Goal: Task Accomplishment & Management: Manage account settings

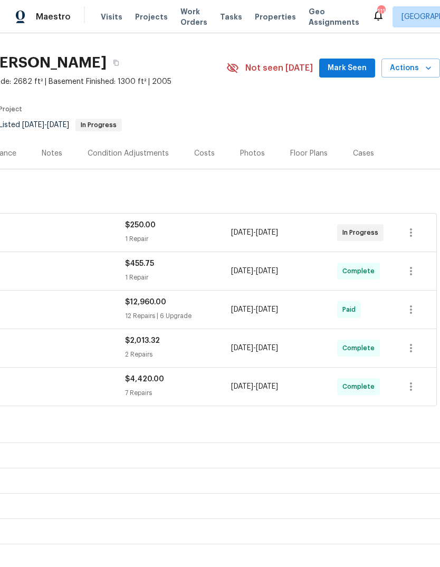
scroll to position [22, 156]
click at [345, 75] on button "Mark Seen" at bounding box center [347, 69] width 56 height 20
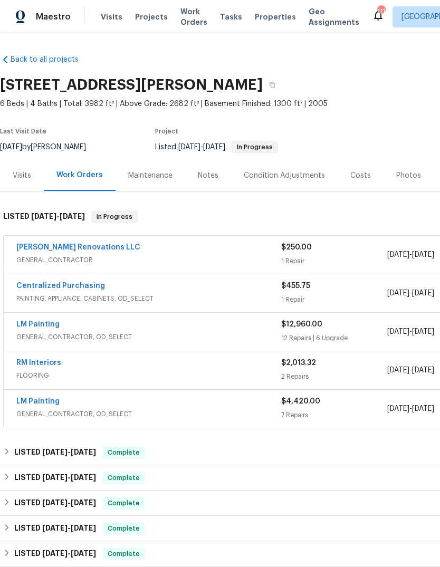
scroll to position [0, 0]
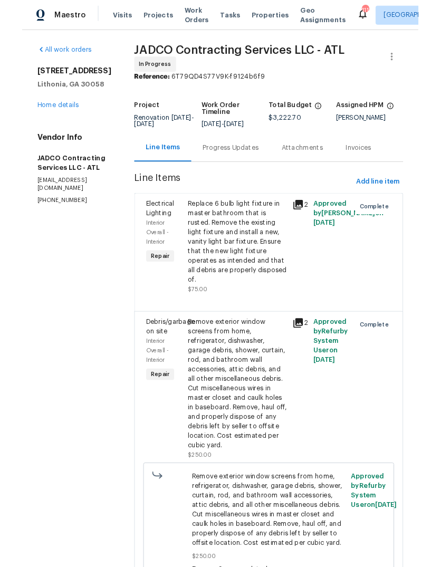
scroll to position [40, 0]
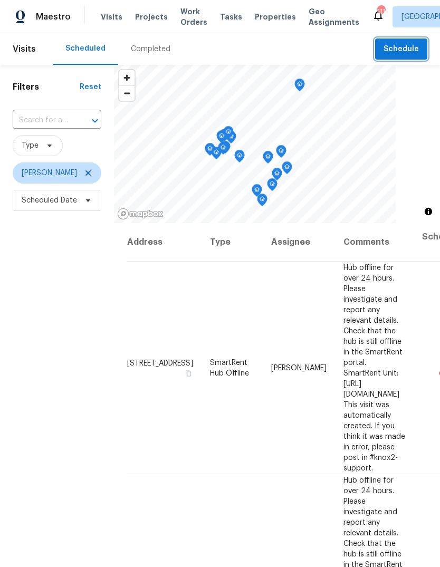
click at [406, 46] on span "Schedule" at bounding box center [401, 49] width 35 height 13
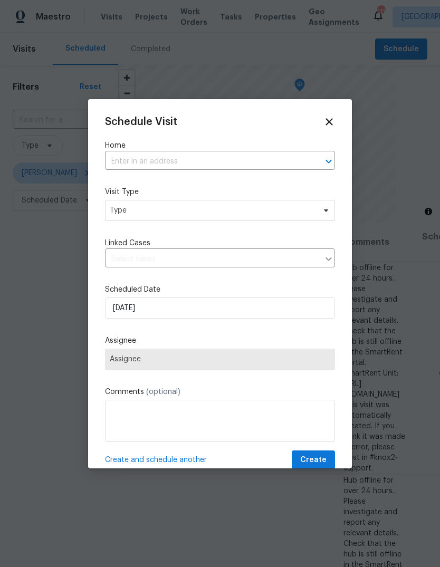
click at [283, 160] on input "text" at bounding box center [205, 162] width 200 height 16
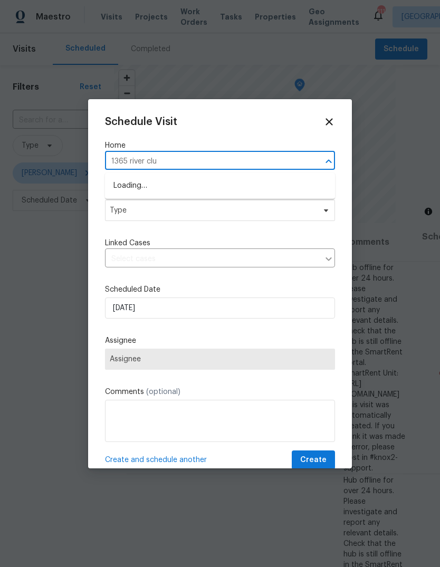
type input "1365 river club"
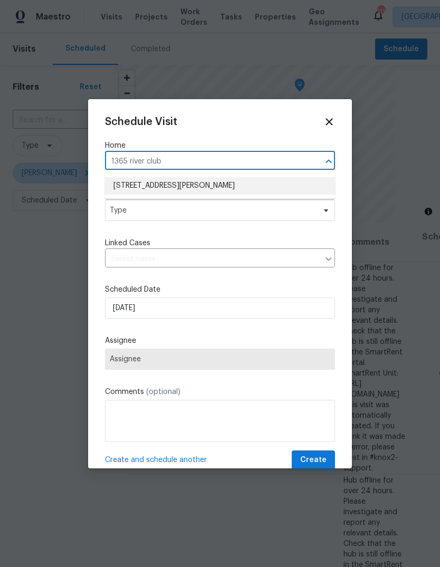
click at [133, 187] on li "[STREET_ADDRESS][PERSON_NAME]" at bounding box center [220, 185] width 230 height 17
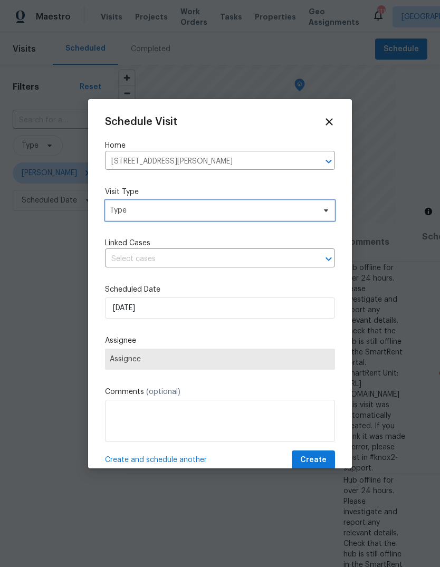
click at [128, 211] on span "Type" at bounding box center [212, 210] width 205 height 11
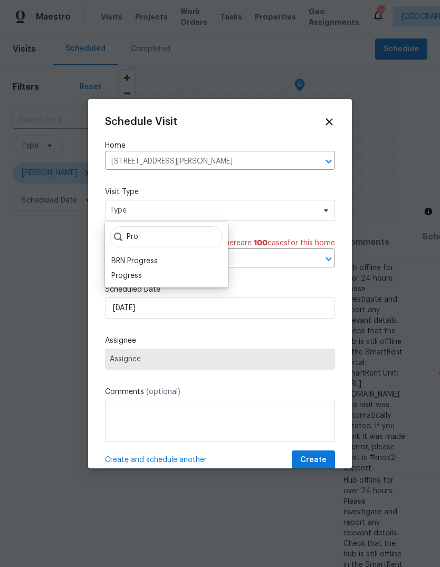
type input "Pro"
click at [127, 278] on div "Progress" at bounding box center [126, 276] width 31 height 11
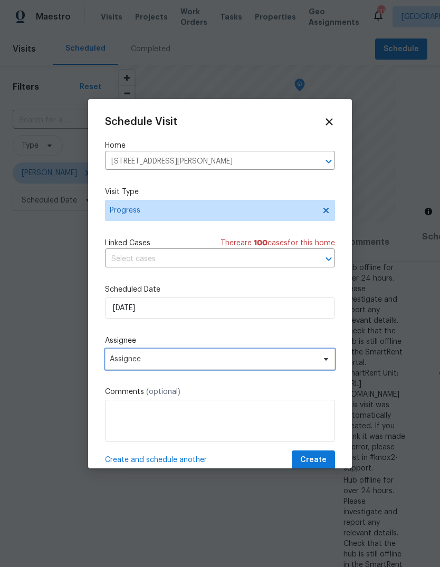
click at [129, 364] on span "Assignee" at bounding box center [213, 359] width 207 height 8
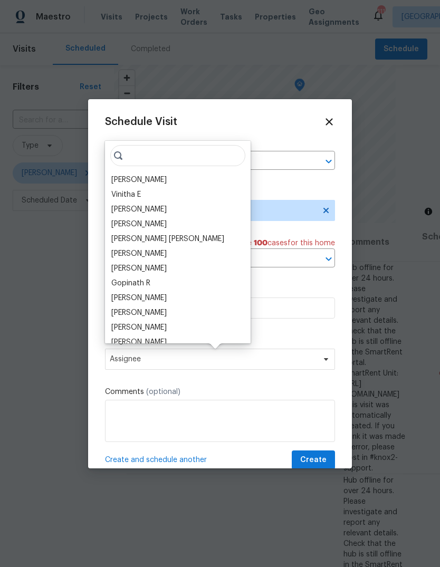
click at [125, 179] on div "[PERSON_NAME]" at bounding box center [138, 180] width 55 height 11
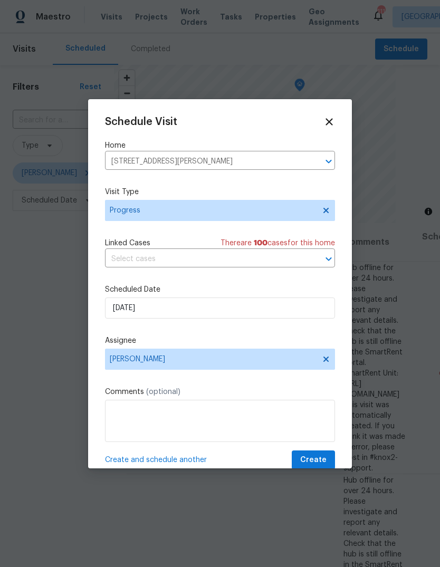
click at [310, 408] on textarea at bounding box center [220, 421] width 230 height 42
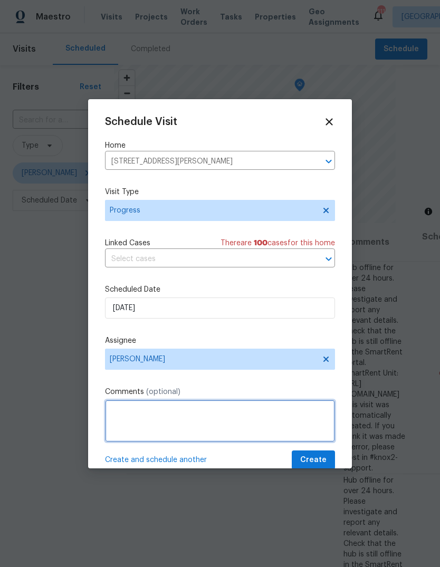
scroll to position [39, 0]
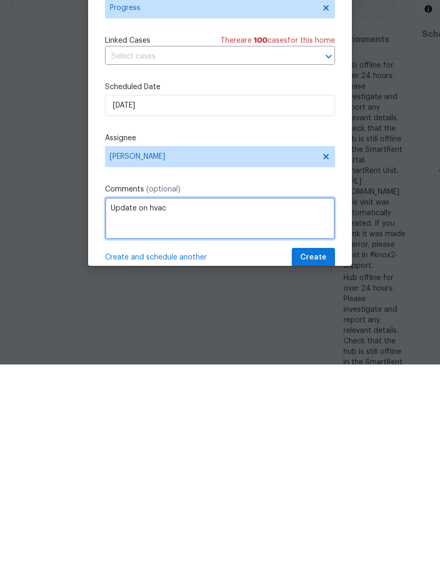
type textarea "Update on hvac"
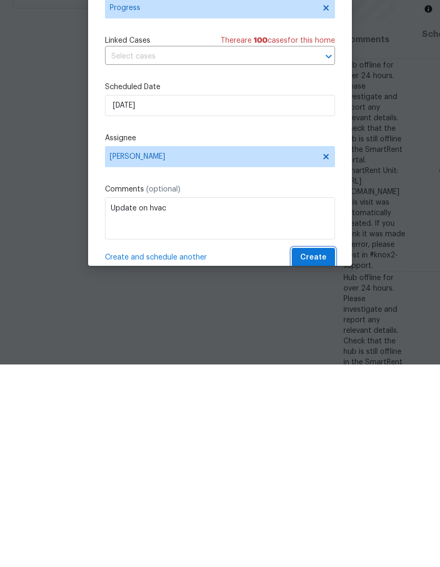
click at [321, 454] on span "Create" at bounding box center [313, 460] width 26 height 13
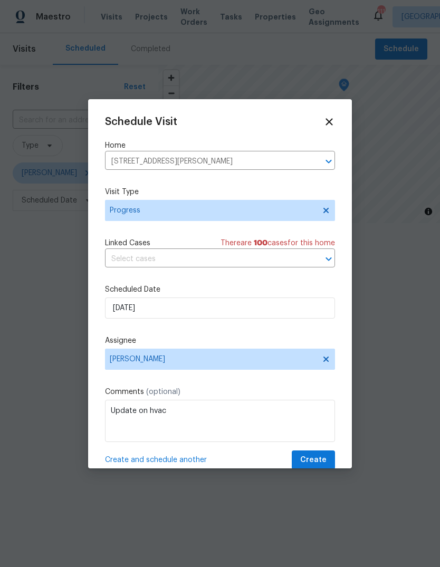
scroll to position [0, 0]
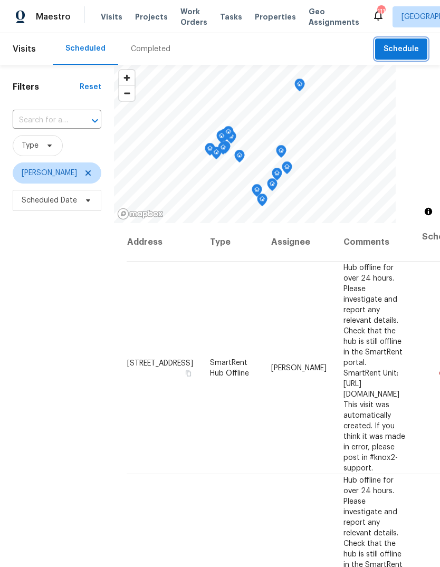
click at [395, 43] on span "Schedule" at bounding box center [401, 49] width 35 height 13
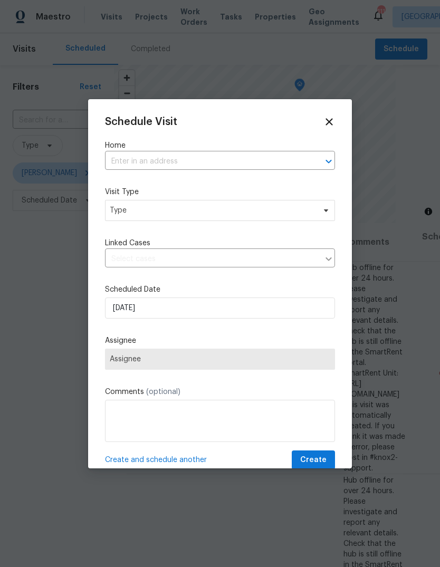
click at [286, 170] on input "text" at bounding box center [205, 162] width 200 height 16
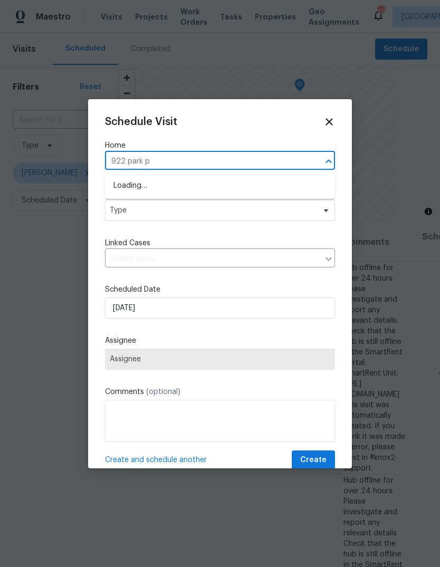
type input "922 park pl"
click at [238, 179] on li "922 Park Pl NE, Conyers, GA 30012" at bounding box center [220, 185] width 230 height 17
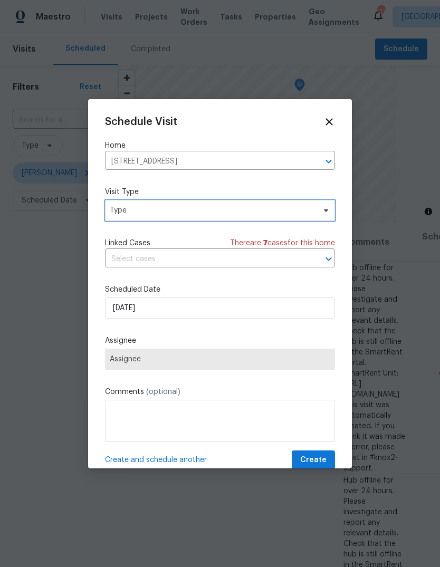
click at [283, 209] on span "Type" at bounding box center [212, 210] width 205 height 11
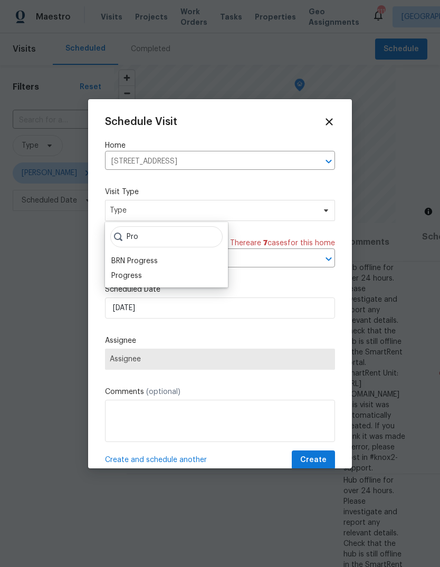
type input "Pro"
click at [121, 275] on div "Progress" at bounding box center [126, 276] width 31 height 11
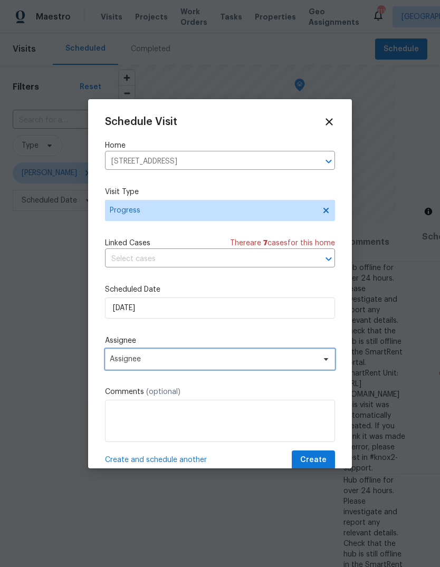
click at [311, 362] on span "Assignee" at bounding box center [213, 359] width 207 height 8
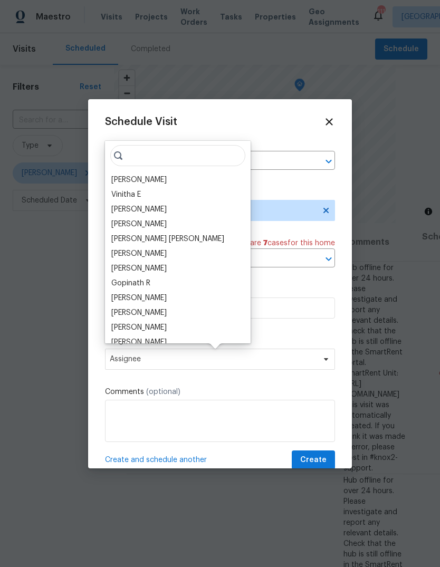
click at [148, 177] on div "[PERSON_NAME]" at bounding box center [138, 180] width 55 height 11
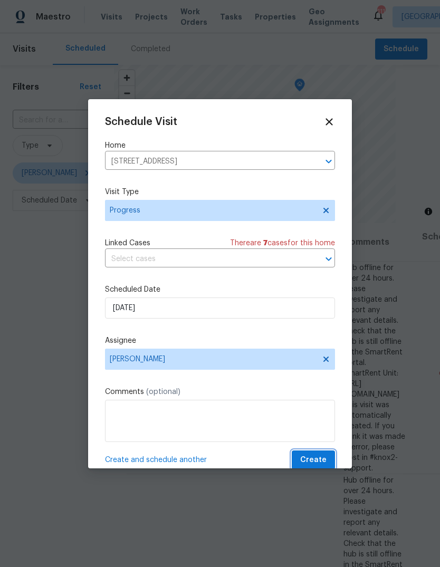
click at [323, 454] on button "Create" at bounding box center [313, 461] width 43 height 20
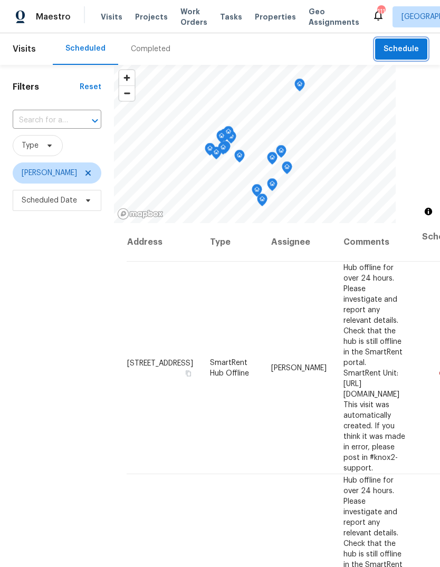
click at [398, 55] on button "Schedule" at bounding box center [401, 50] width 52 height 22
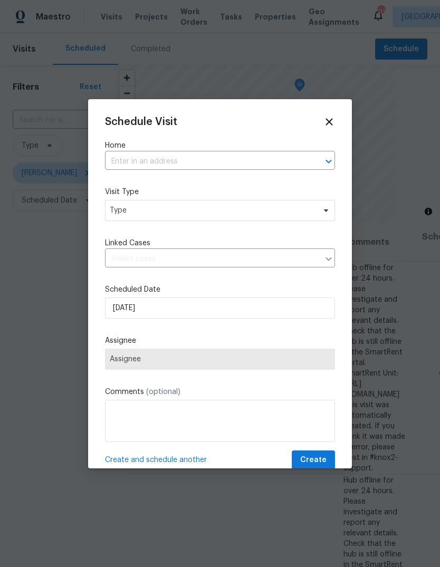
click at [263, 158] on input "text" at bounding box center [205, 162] width 200 height 16
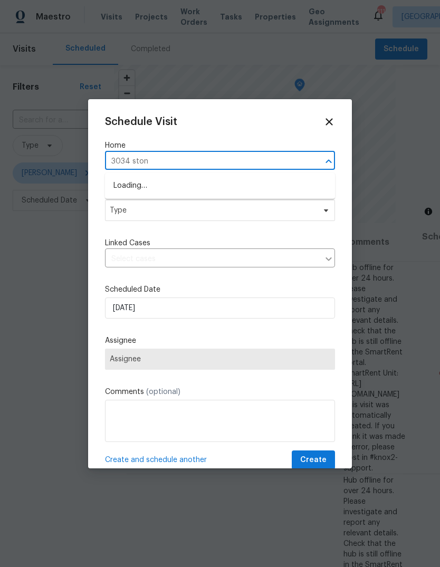
type input "3034 stone"
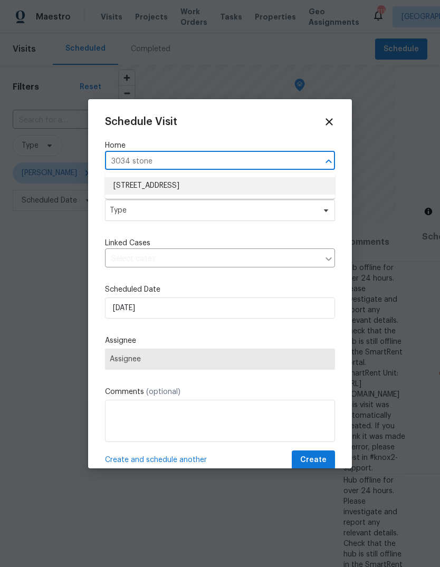
click at [208, 180] on li "3034 Stonebridge Creek Dr, Lithonia, GA 30058" at bounding box center [220, 185] width 230 height 17
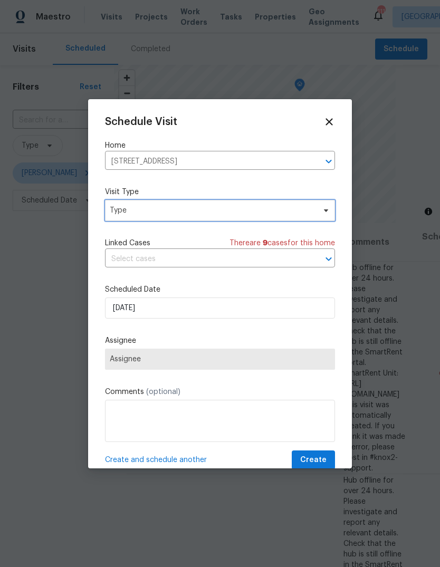
click at [273, 207] on span "Type" at bounding box center [212, 210] width 205 height 11
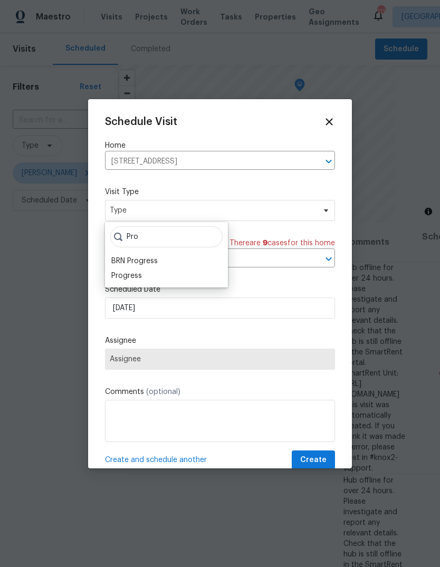
type input "Pro"
click at [121, 278] on div "Progress" at bounding box center [126, 276] width 31 height 11
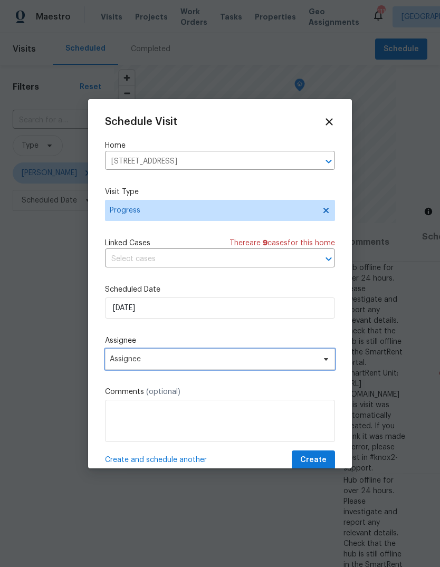
click at [311, 356] on span "Assignee" at bounding box center [220, 359] width 230 height 21
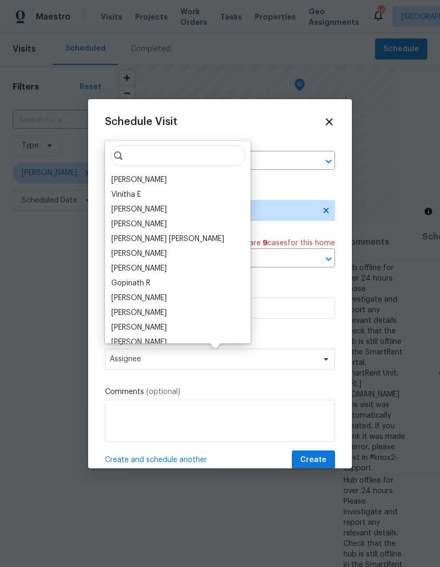
click at [132, 181] on div "[PERSON_NAME]" at bounding box center [138, 180] width 55 height 11
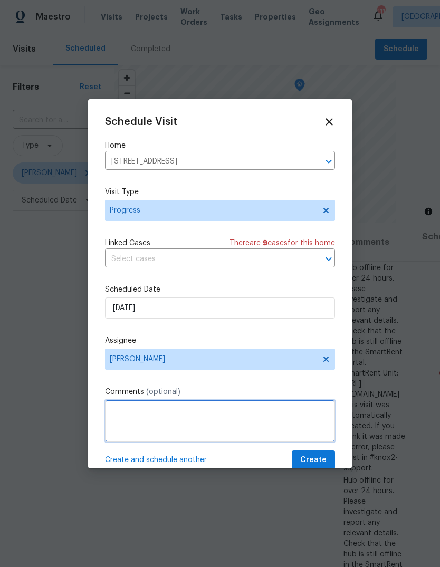
click at [292, 417] on textarea at bounding box center [220, 421] width 230 height 42
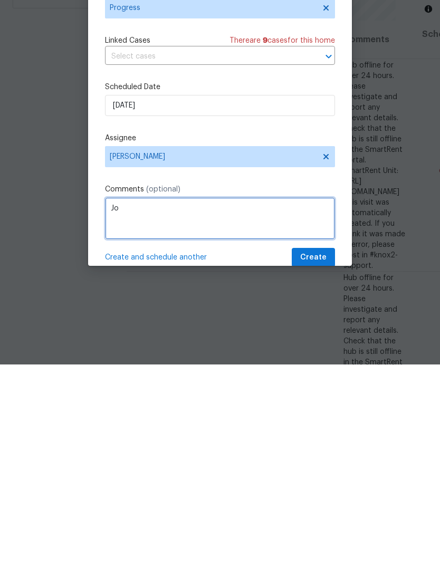
type textarea "J"
type textarea "Upload roof inspection"
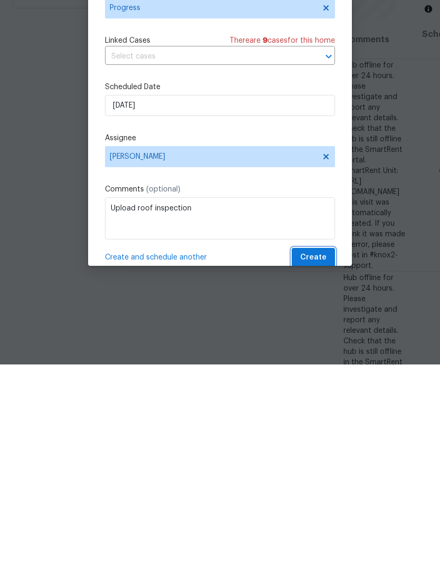
click at [322, 454] on span "Create" at bounding box center [313, 460] width 26 height 13
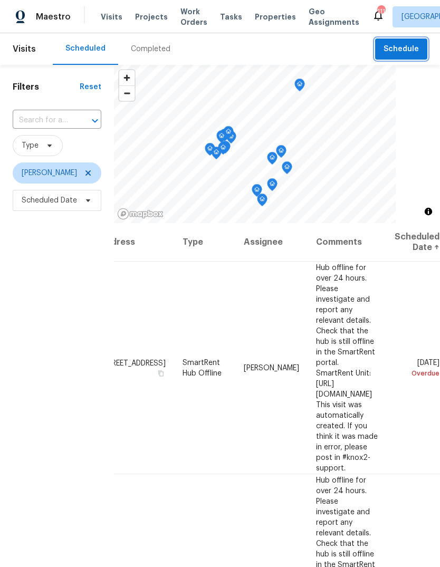
scroll to position [0, 100]
click at [0, 0] on icon at bounding box center [0, 0] width 0 height 0
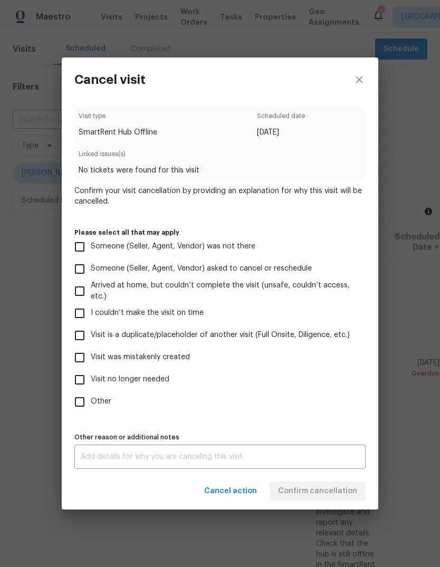
click at [83, 359] on input "Visit was mistakenly created" at bounding box center [80, 358] width 22 height 22
checkbox input "true"
click at [339, 491] on span "Confirm cancellation" at bounding box center [317, 491] width 79 height 13
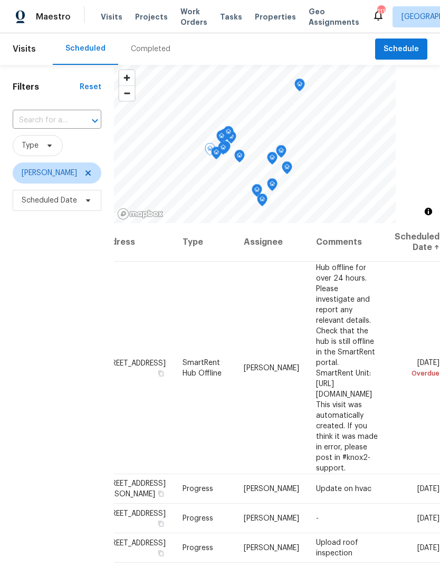
click at [0, 0] on icon at bounding box center [0, 0] width 0 height 0
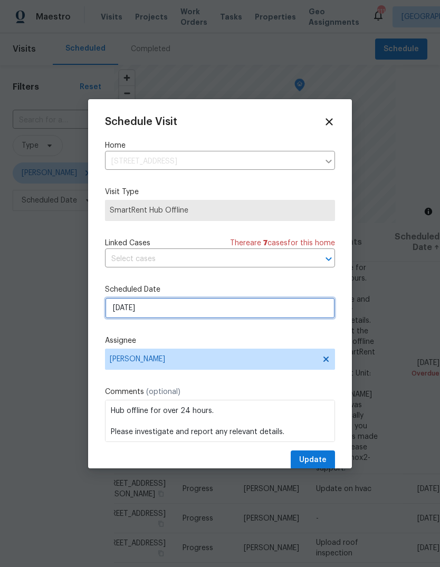
click at [308, 312] on input "8/23/2025" at bounding box center [220, 308] width 230 height 21
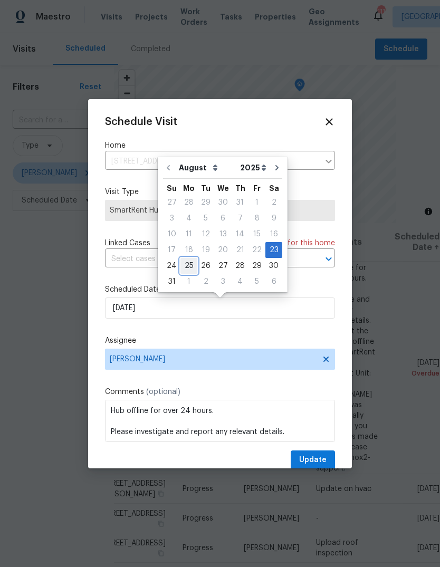
click at [190, 265] on div "25" at bounding box center [188, 266] width 17 height 15
type input "8/25/2025"
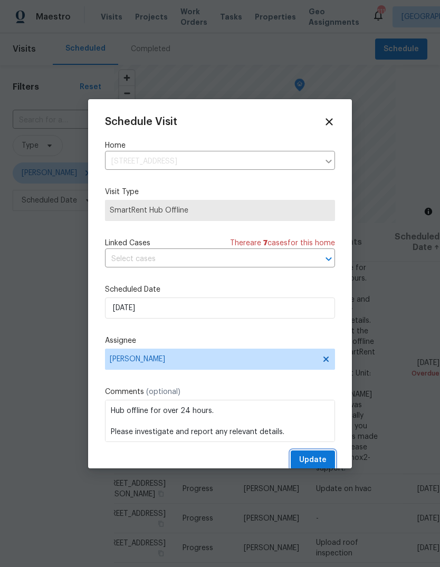
click at [323, 457] on span "Update" at bounding box center [312, 460] width 27 height 13
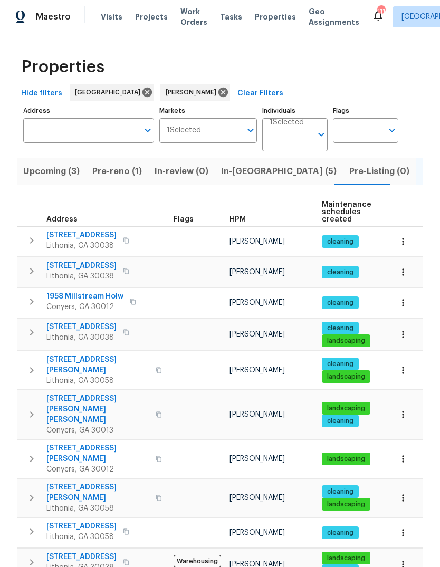
click at [254, 169] on span "In-reno (5)" at bounding box center [279, 171] width 116 height 15
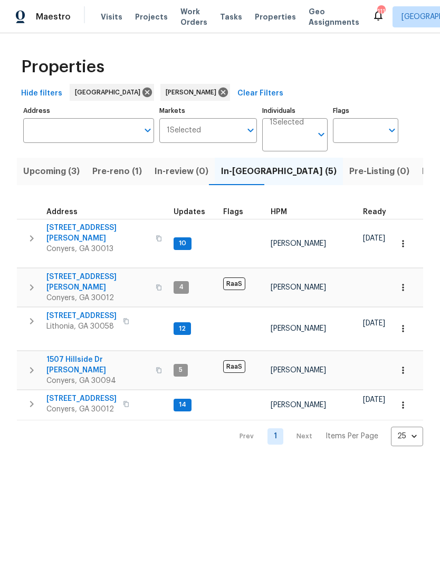
click at [109, 172] on span "Pre-reno (1)" at bounding box center [117, 171] width 50 height 15
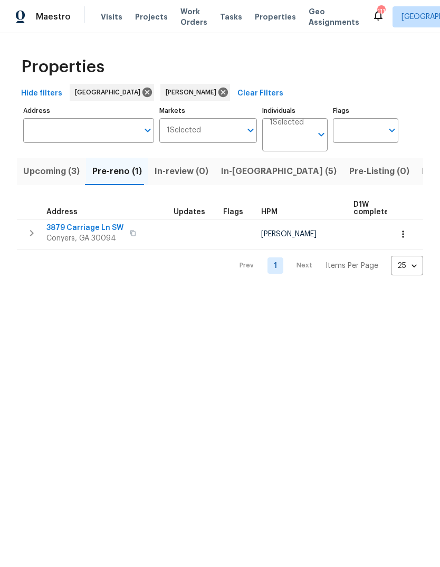
click at [68, 225] on span "3879 Carriage Ln SW" at bounding box center [84, 228] width 77 height 11
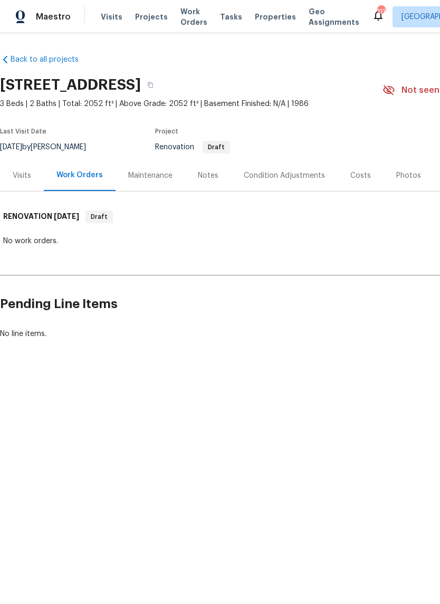
click at [213, 177] on div "Notes" at bounding box center [208, 175] width 21 height 11
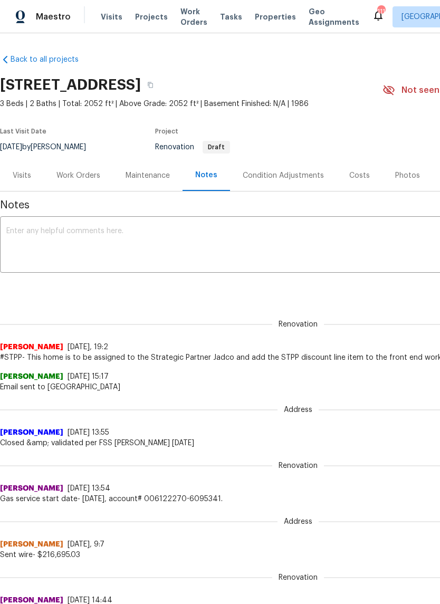
click at [361, 171] on div "Costs" at bounding box center [359, 175] width 21 height 11
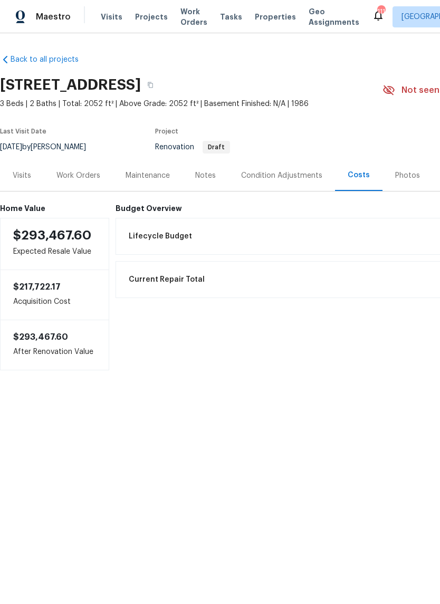
click at [207, 182] on div "Notes" at bounding box center [206, 175] width 46 height 31
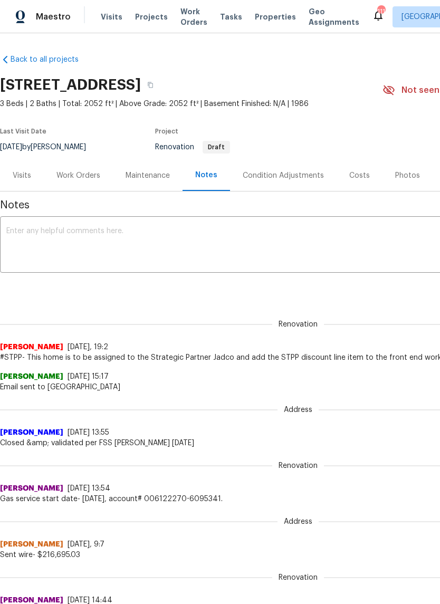
click at [69, 168] on div "Work Orders" at bounding box center [78, 175] width 69 height 31
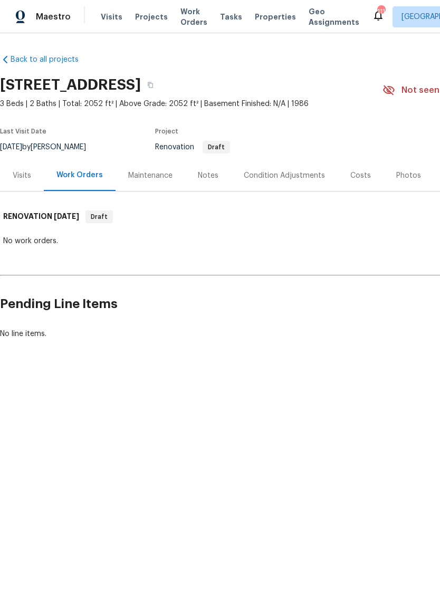
click at [221, 170] on div "Notes" at bounding box center [208, 175] width 46 height 31
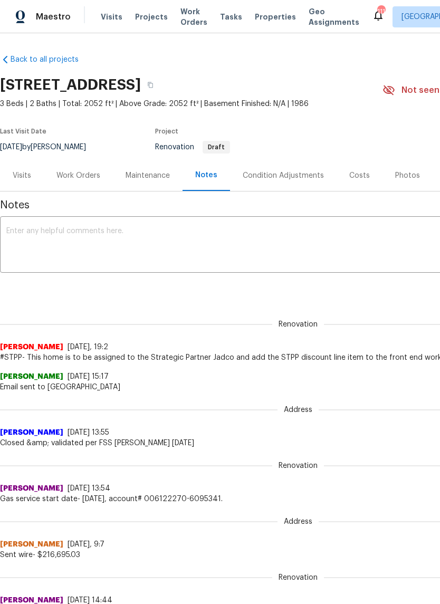
copy h2 "[STREET_ADDRESS]"
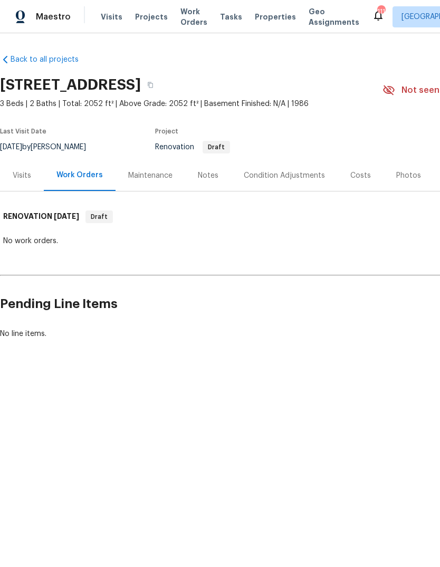
click at [364, 182] on div "Costs" at bounding box center [361, 175] width 46 height 31
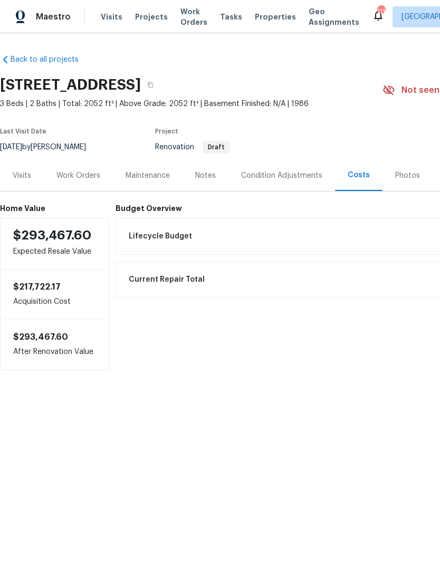
click at [305, 179] on div "Condition Adjustments" at bounding box center [281, 175] width 81 height 11
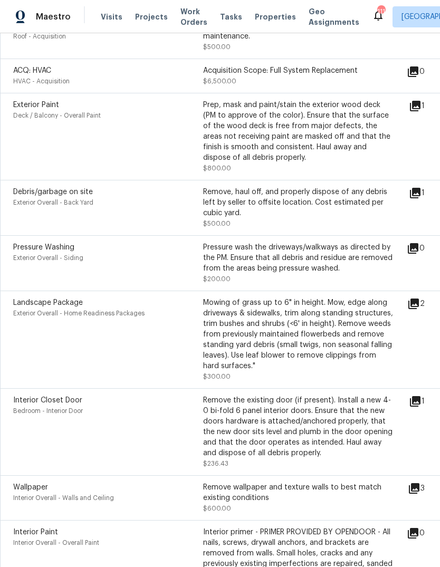
scroll to position [427, 0]
